Goal: Task Accomplishment & Management: Manage account settings

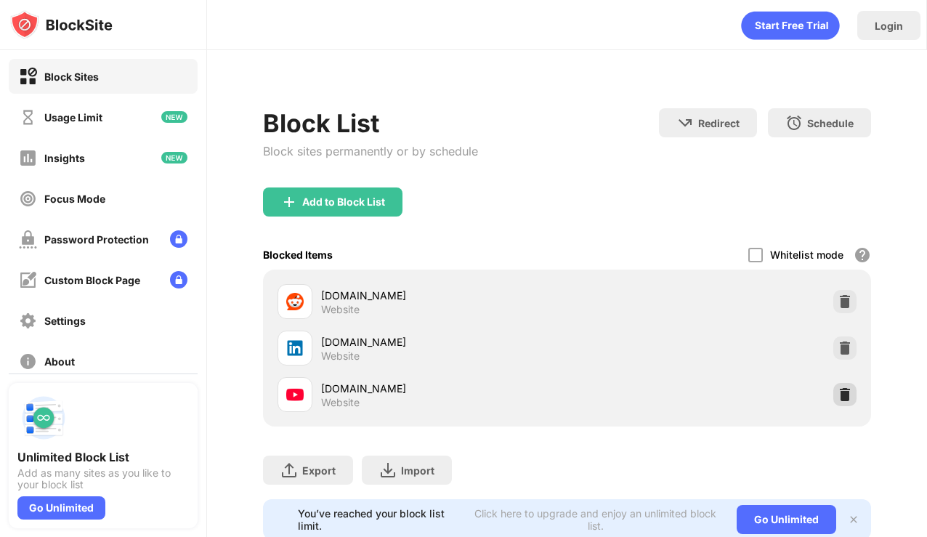
click at [850, 392] on img at bounding box center [845, 394] width 15 height 15
